Goal: Transaction & Acquisition: Purchase product/service

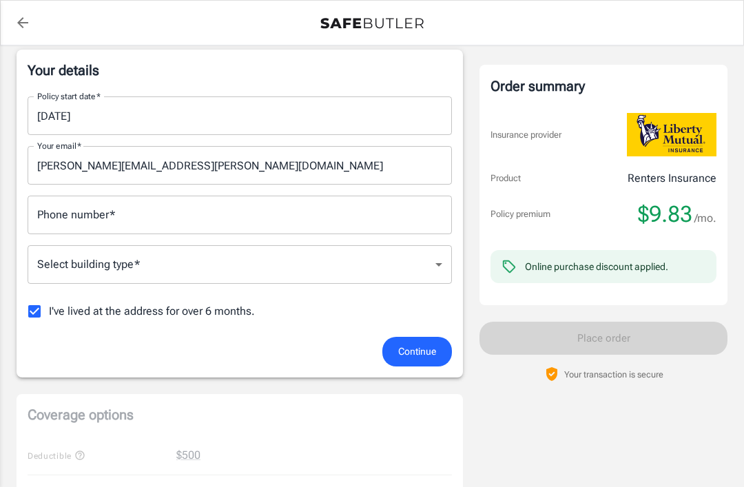
scroll to position [222, 0]
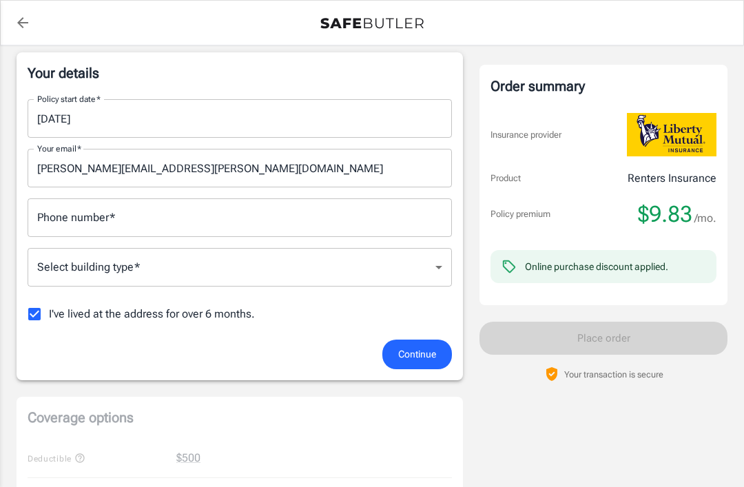
click at [427, 271] on body "Policy premium $ 9.83 /mo Liberty Mutual Renters Insurance [STREET_ADDRESS] You…" at bounding box center [372, 454] width 744 height 1352
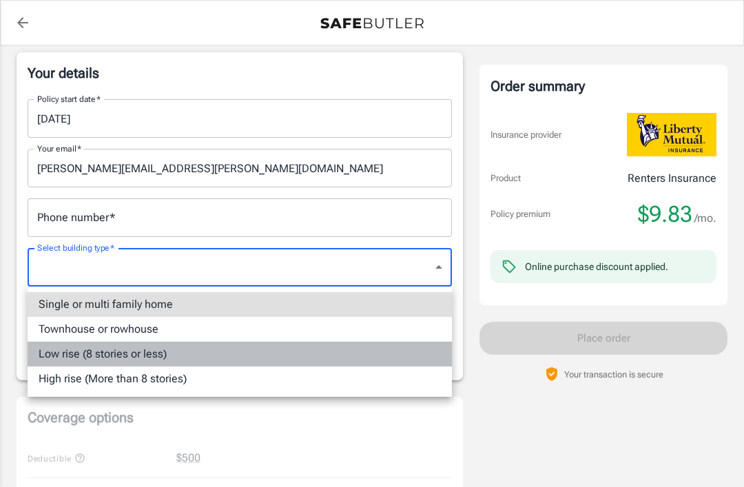
click at [106, 354] on li "Low rise (8 stories or less)" at bounding box center [240, 354] width 424 height 25
type input "lowrise"
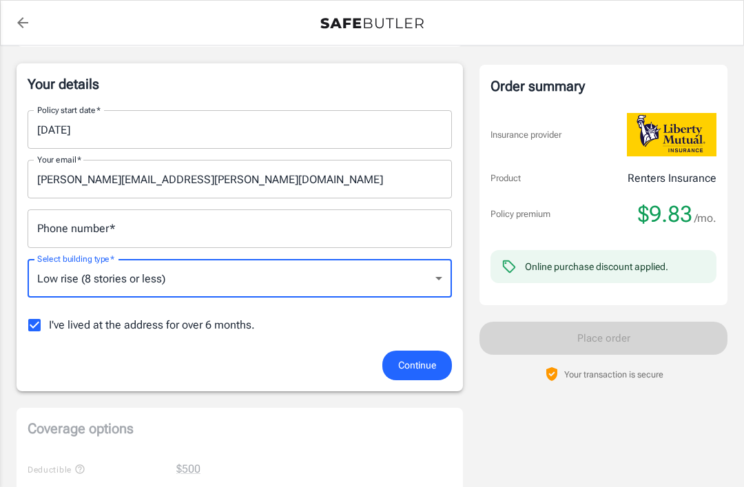
scroll to position [219, 0]
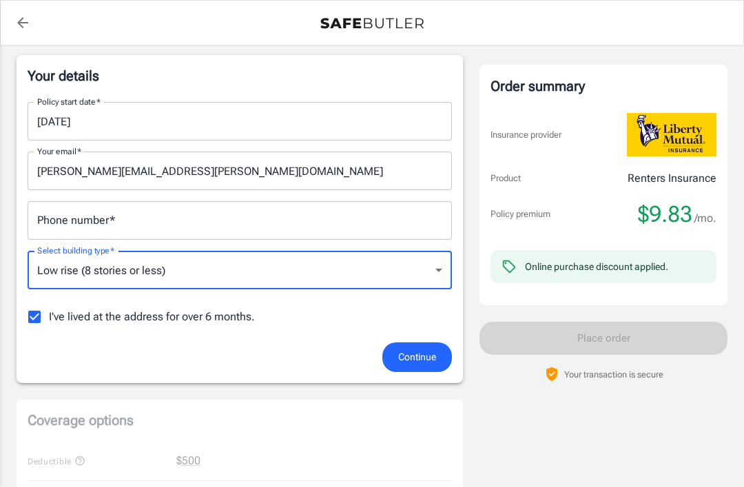
click at [60, 224] on div "Phone number   * Phone number   *" at bounding box center [240, 220] width 424 height 39
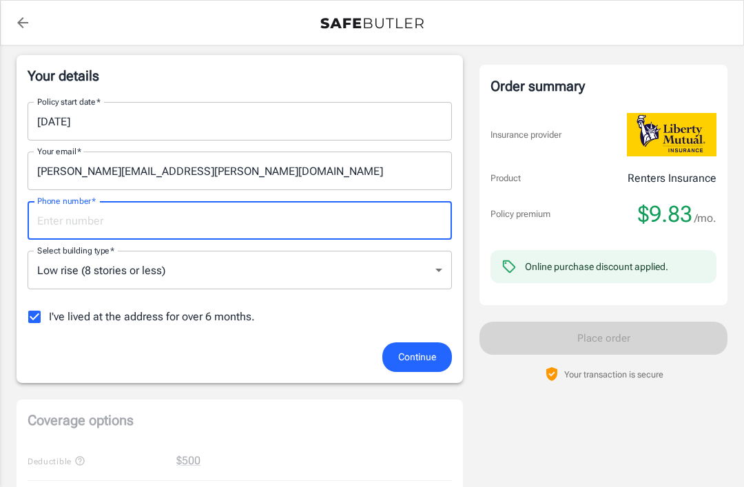
scroll to position [218, 0]
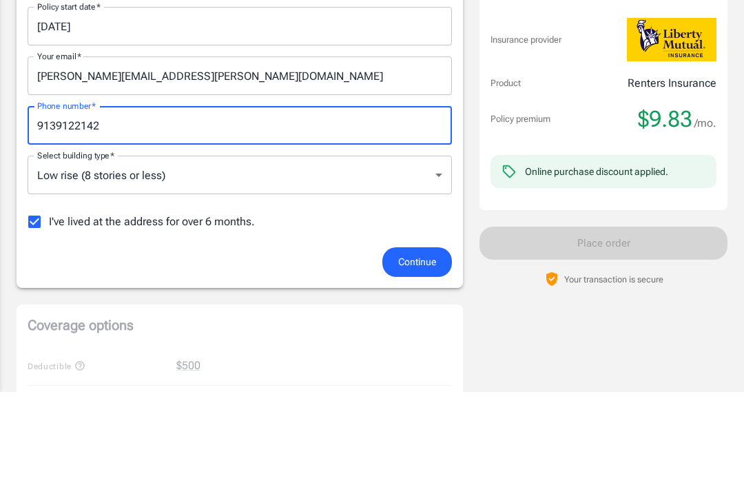
click at [136, 182] on body "Policy premium $ 9.83 /mo Liberty Mutual Renters Insurance [STREET_ADDRESS] You…" at bounding box center [372, 458] width 744 height 1352
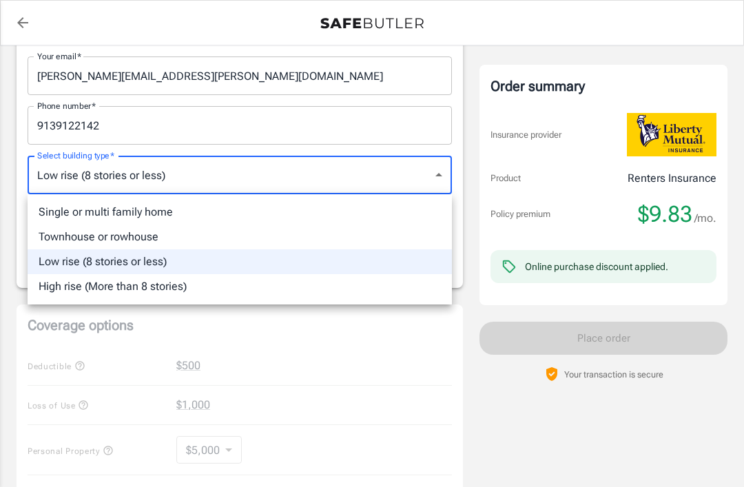
click at [111, 379] on div at bounding box center [372, 243] width 744 height 487
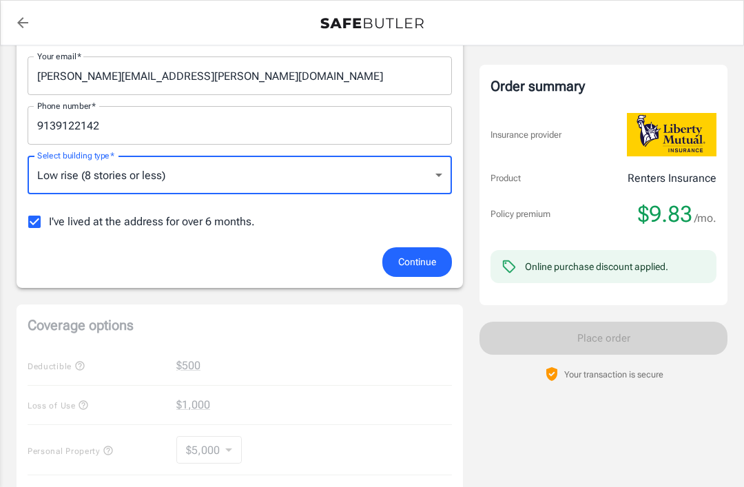
click at [118, 128] on input "9139122142" at bounding box center [240, 125] width 424 height 39
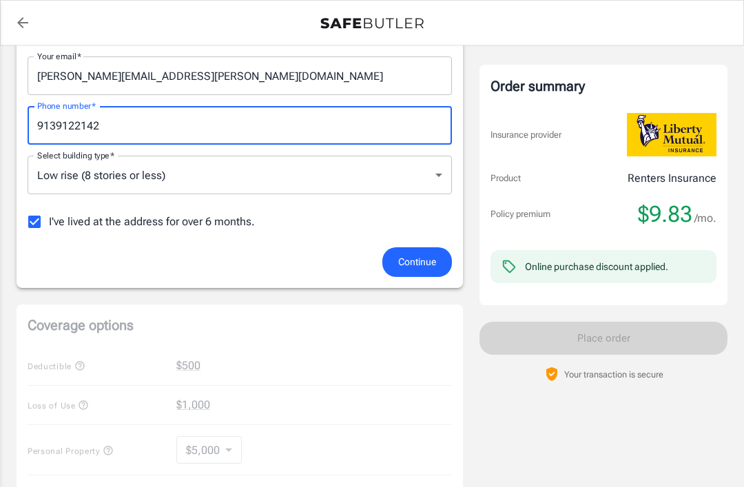
click at [52, 124] on input "9139122142" at bounding box center [240, 125] width 424 height 39
type input "[PHONE_NUMBER]"
click at [43, 183] on body "Policy premium $ 9.83 /mo Liberty Mutual Renters Insurance [STREET_ADDRESS] You…" at bounding box center [372, 362] width 744 height 1352
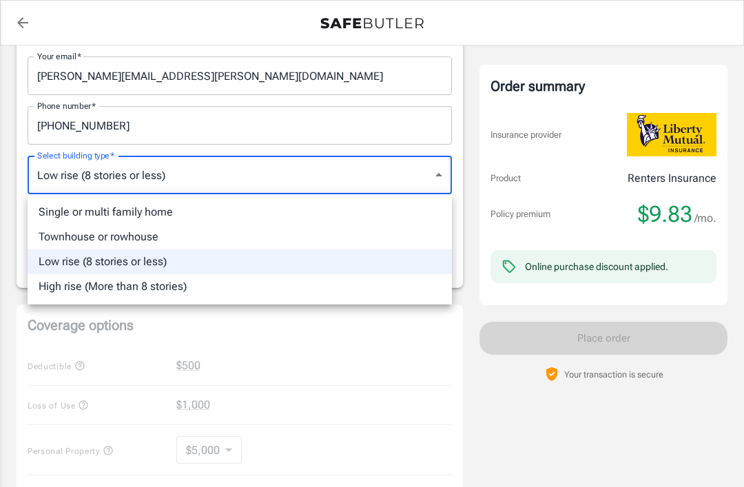
click at [67, 178] on div at bounding box center [372, 243] width 744 height 487
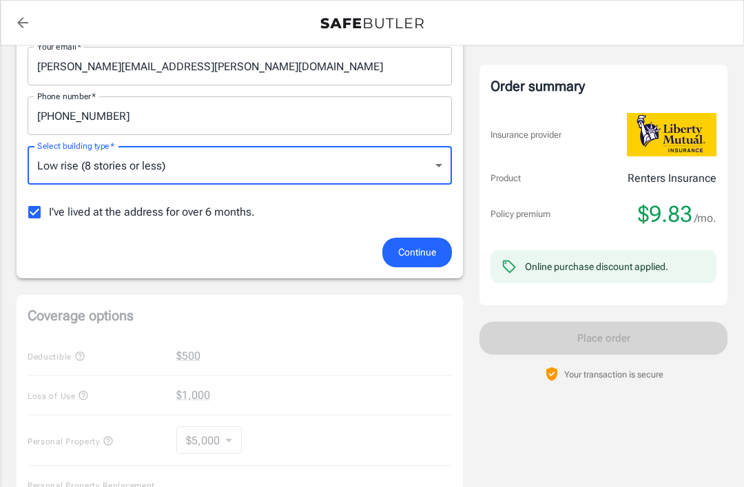
scroll to position [323, 0]
click at [414, 246] on span "Continue" at bounding box center [417, 252] width 38 height 17
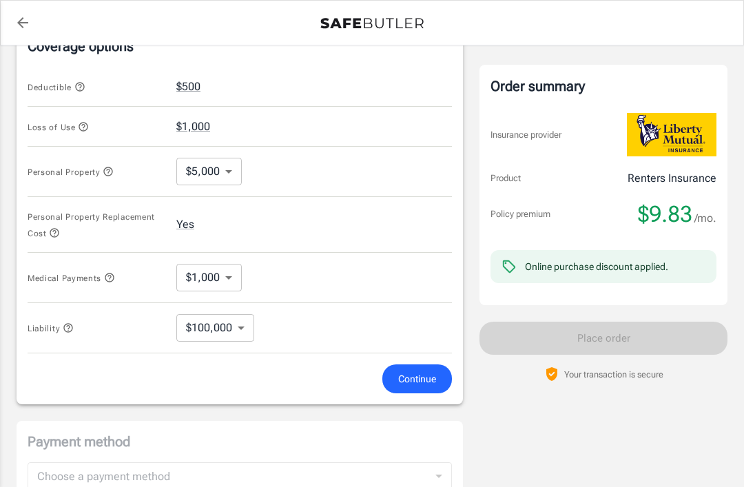
scroll to position [567, 0]
click at [232, 260] on body "Policy premium $ 9.83 /mo Liberty Mutual Renters Insurance [STREET_ADDRESS] You…" at bounding box center [372, 97] width 744 height 1328
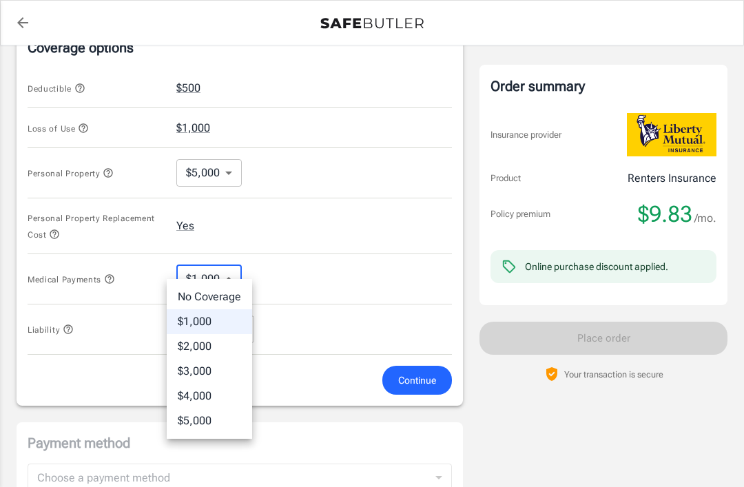
click at [186, 295] on li "No Coverage" at bounding box center [209, 296] width 85 height 25
type input "No Coverage"
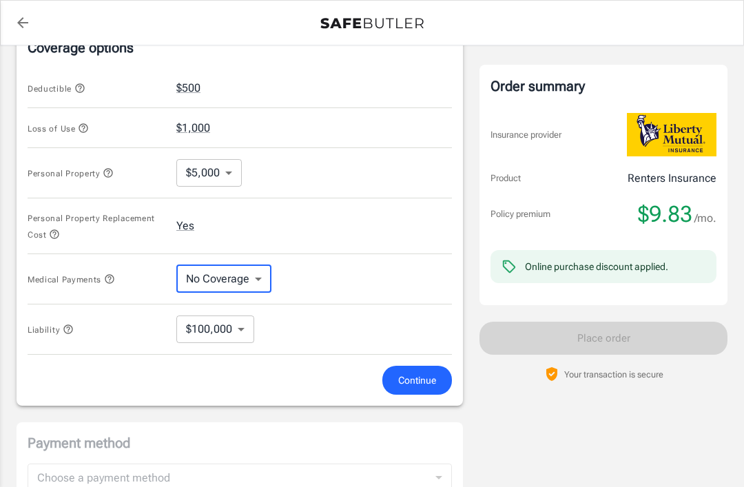
click at [227, 156] on body "Policy premium $ 9.83 /mo Liberty Mutual Renters Insurance [STREET_ADDRESS] You…" at bounding box center [372, 97] width 744 height 1328
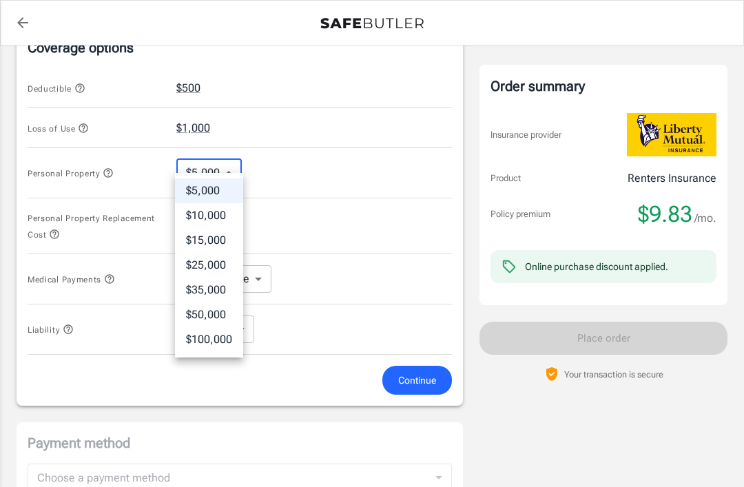
click at [195, 179] on li "$5,000" at bounding box center [209, 190] width 68 height 25
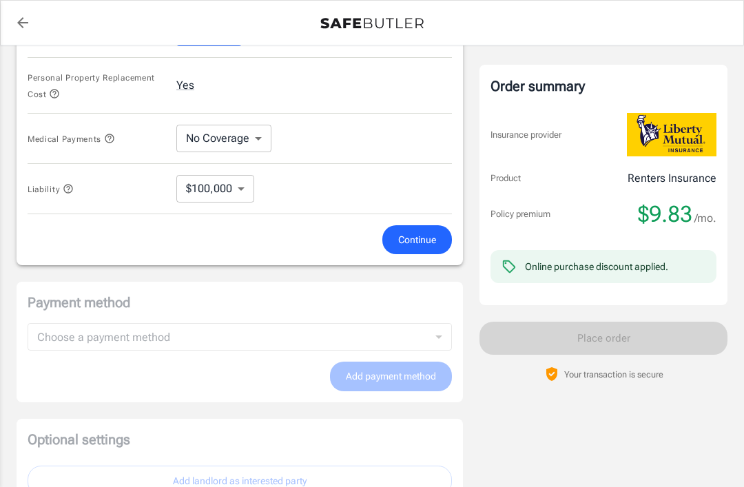
scroll to position [713, 0]
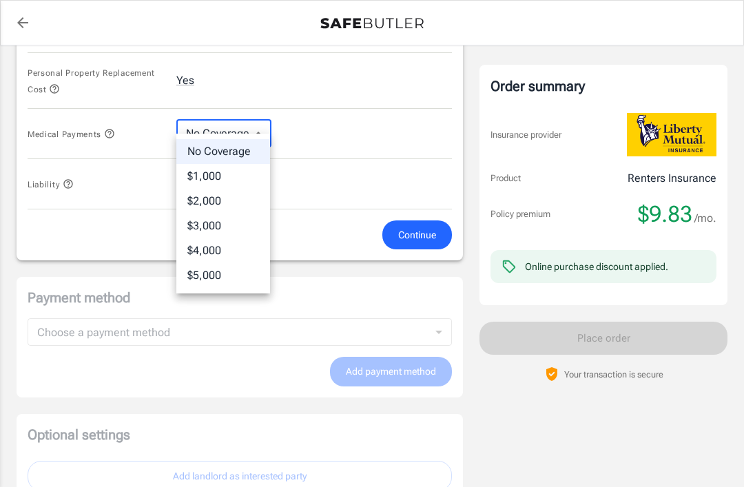
click at [204, 116] on div at bounding box center [372, 243] width 744 height 487
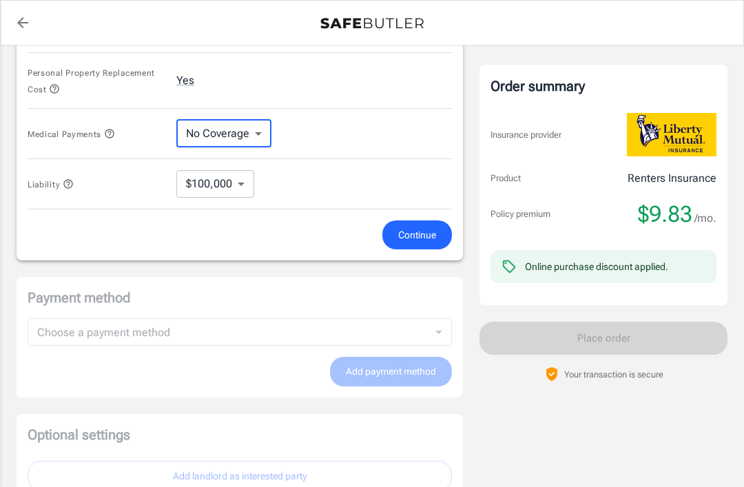
click at [405, 227] on span "Continue" at bounding box center [417, 235] width 38 height 17
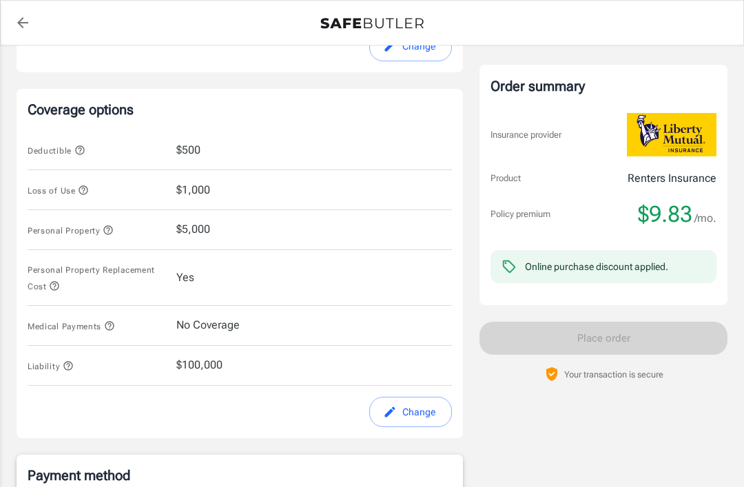
scroll to position [506, 0]
click at [406, 397] on button "Change" at bounding box center [410, 411] width 83 height 31
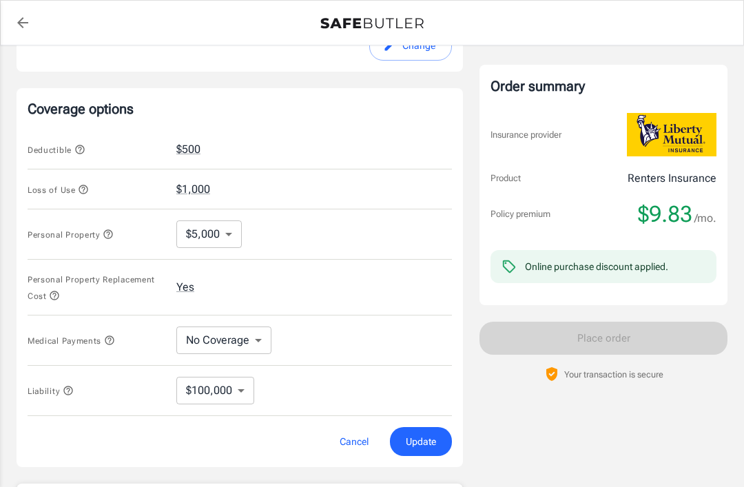
click at [187, 141] on button "$500" at bounding box center [188, 149] width 24 height 17
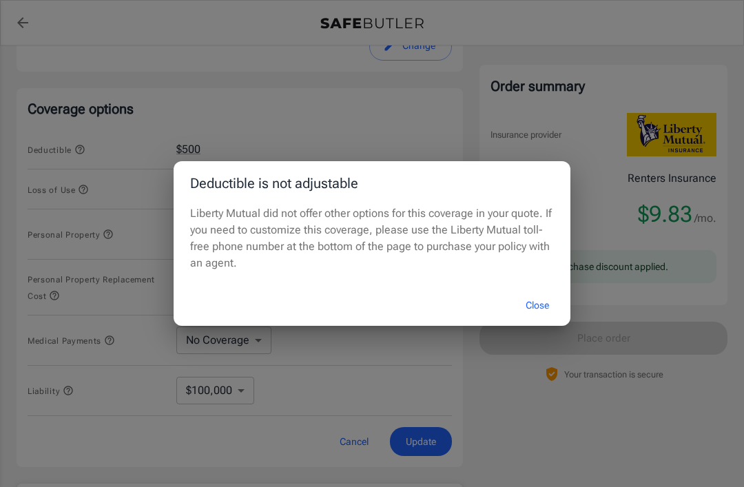
click at [532, 306] on button "Close" at bounding box center [537, 306] width 55 height 30
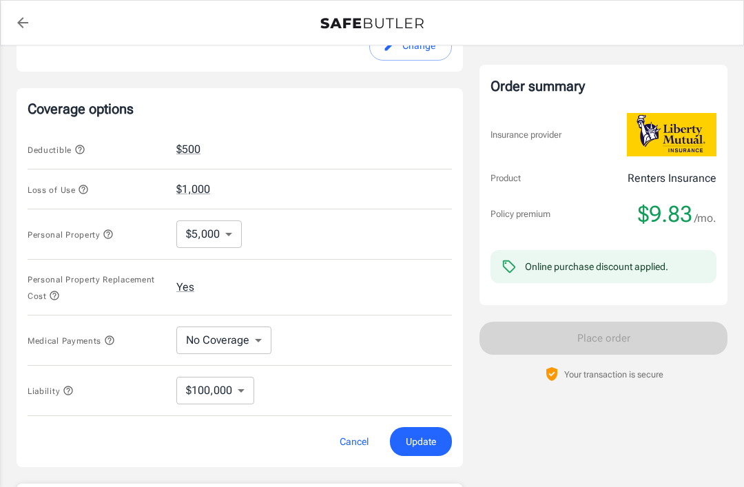
scroll to position [505, 0]
click at [346, 436] on button "Cancel" at bounding box center [354, 443] width 61 height 30
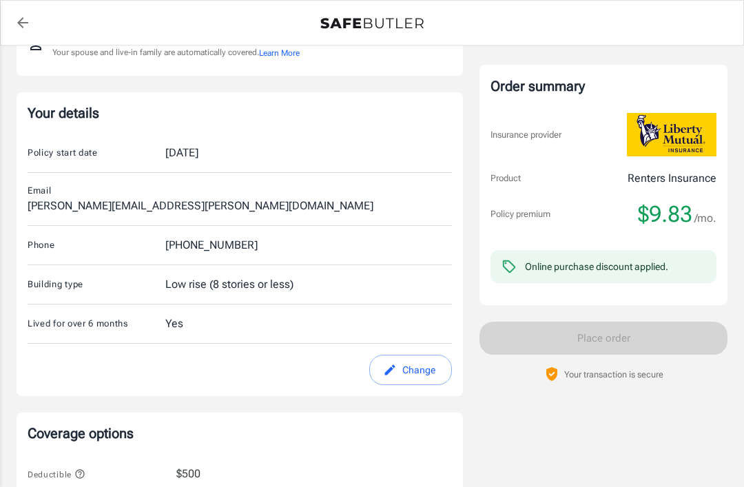
scroll to position [112, 0]
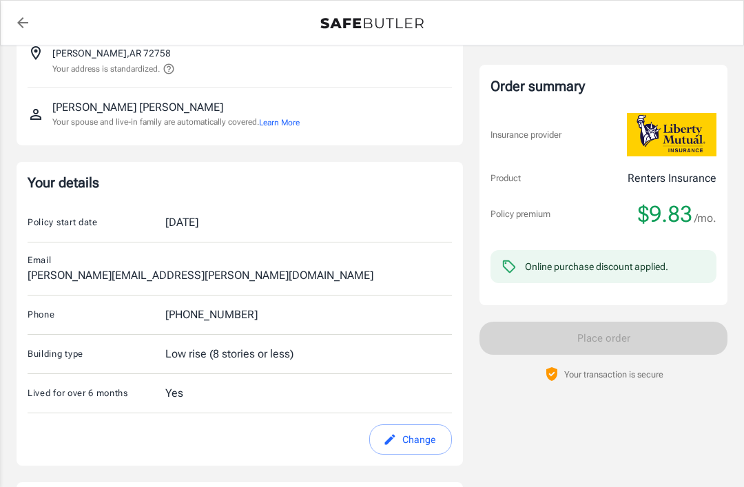
click at [667, 338] on div "Order summary Insurance provider Product Renters Insurance Policy premium $9.83…" at bounding box center [603, 223] width 248 height 317
click at [669, 332] on div "Order summary Insurance provider Product Renters Insurance Policy premium $9.83…" at bounding box center [603, 223] width 248 height 317
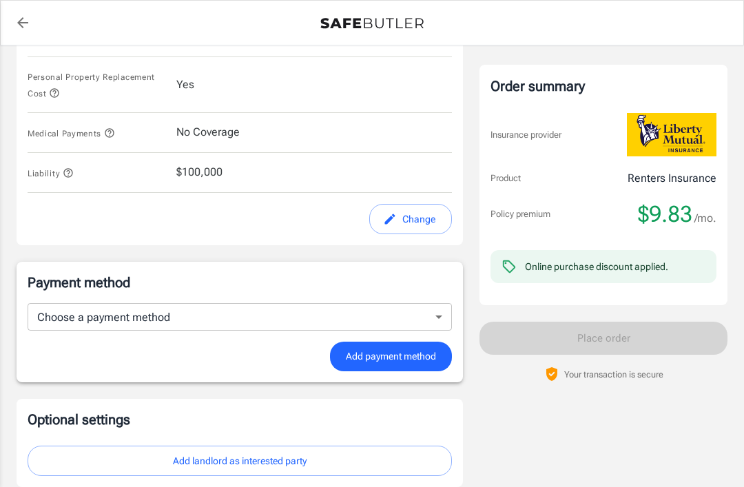
scroll to position [752, 0]
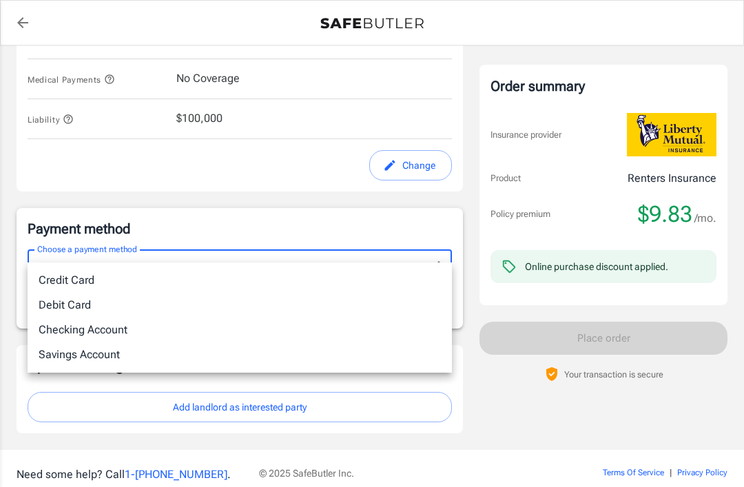
click at [66, 333] on li "Checking Account" at bounding box center [240, 329] width 424 height 25
type input "checking"
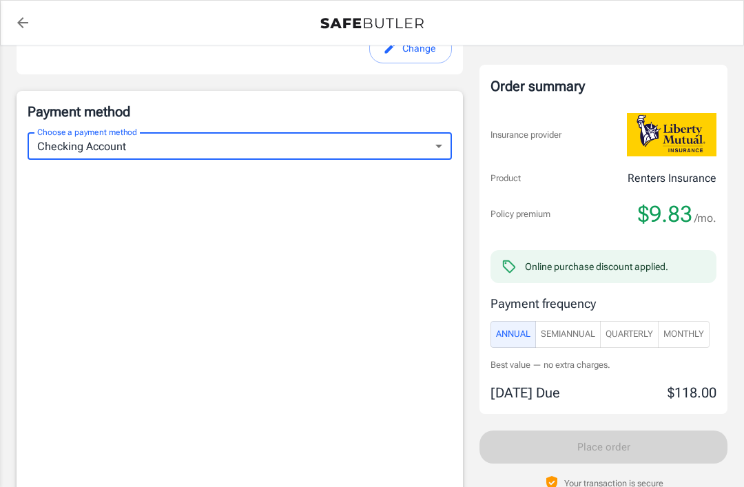
scroll to position [868, 0]
click at [558, 330] on span "SemiAnnual" at bounding box center [568, 334] width 54 height 16
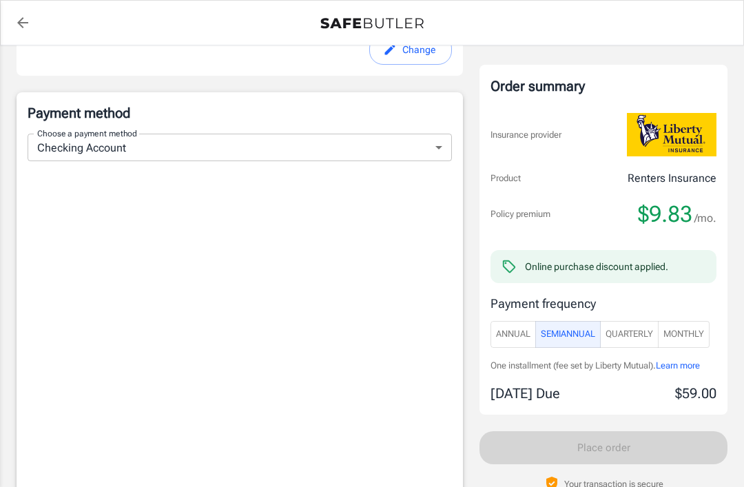
click at [633, 328] on span "Quarterly" at bounding box center [629, 334] width 48 height 16
click at [683, 326] on span "Monthly" at bounding box center [683, 334] width 41 height 16
click at [633, 328] on span "Quarterly" at bounding box center [629, 334] width 48 height 16
click at [572, 330] on span "SemiAnnual" at bounding box center [568, 334] width 54 height 16
click at [514, 342] on button "Annual" at bounding box center [512, 334] width 45 height 27
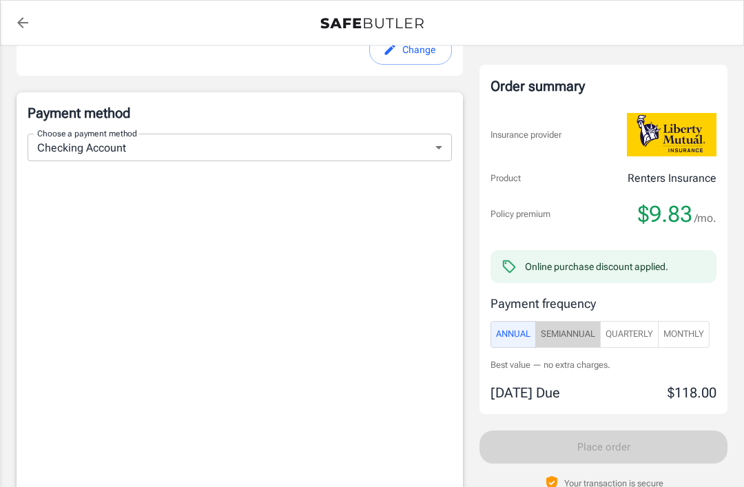
click at [581, 327] on span "SemiAnnual" at bounding box center [568, 334] width 54 height 16
click at [632, 335] on span "Quarterly" at bounding box center [629, 334] width 48 height 16
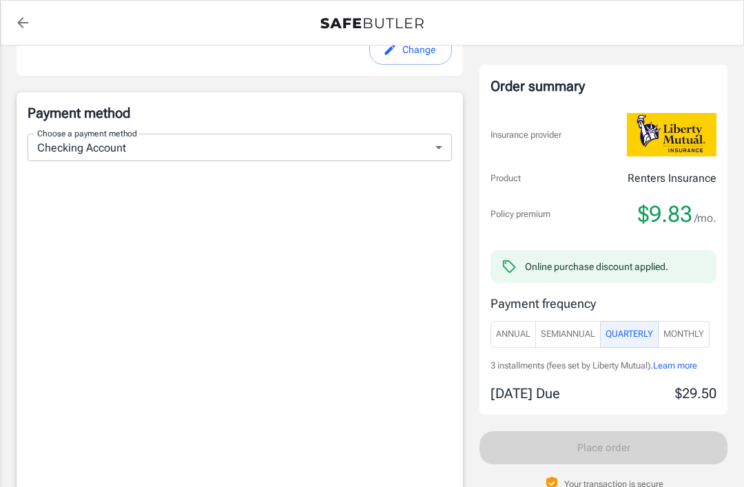
click at [512, 329] on span "Annual" at bounding box center [513, 334] width 34 height 16
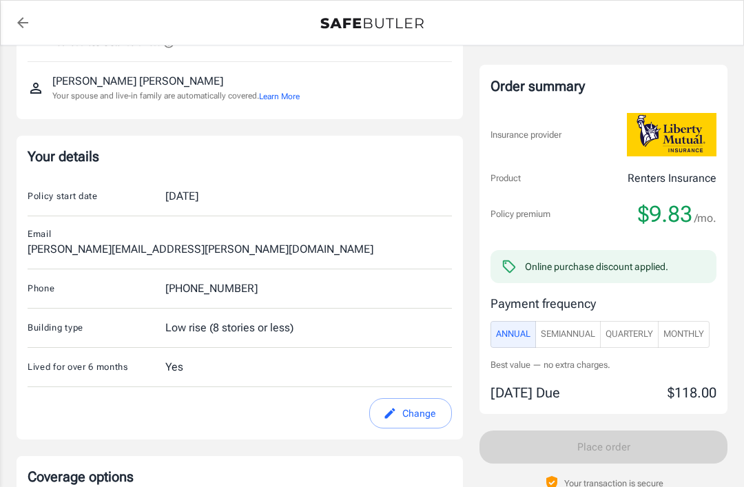
scroll to position [139, 0]
click at [408, 397] on button "Change" at bounding box center [410, 412] width 83 height 31
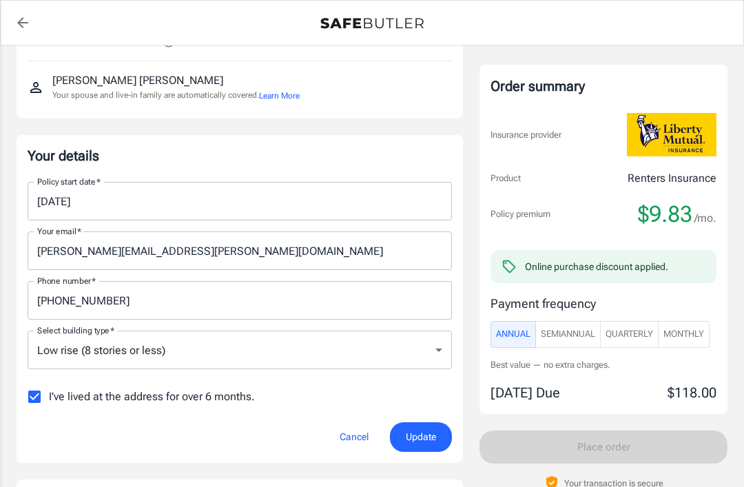
click at [410, 434] on span "Update" at bounding box center [421, 436] width 30 height 17
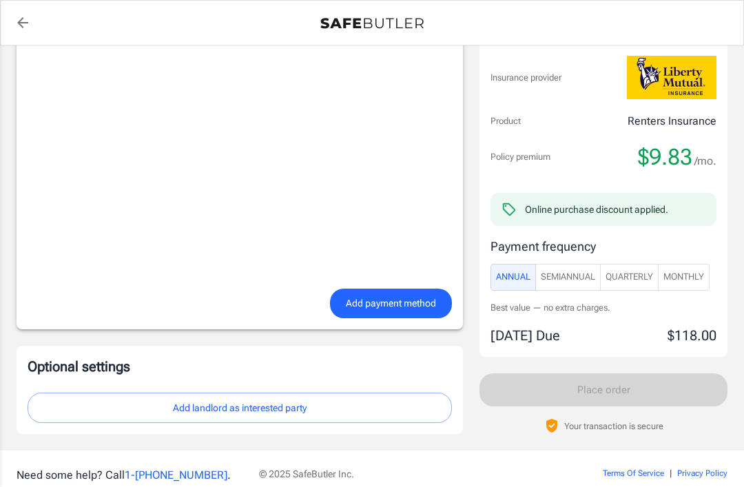
scroll to position [1148, 0]
